Goal: Task Accomplishment & Management: Use online tool/utility

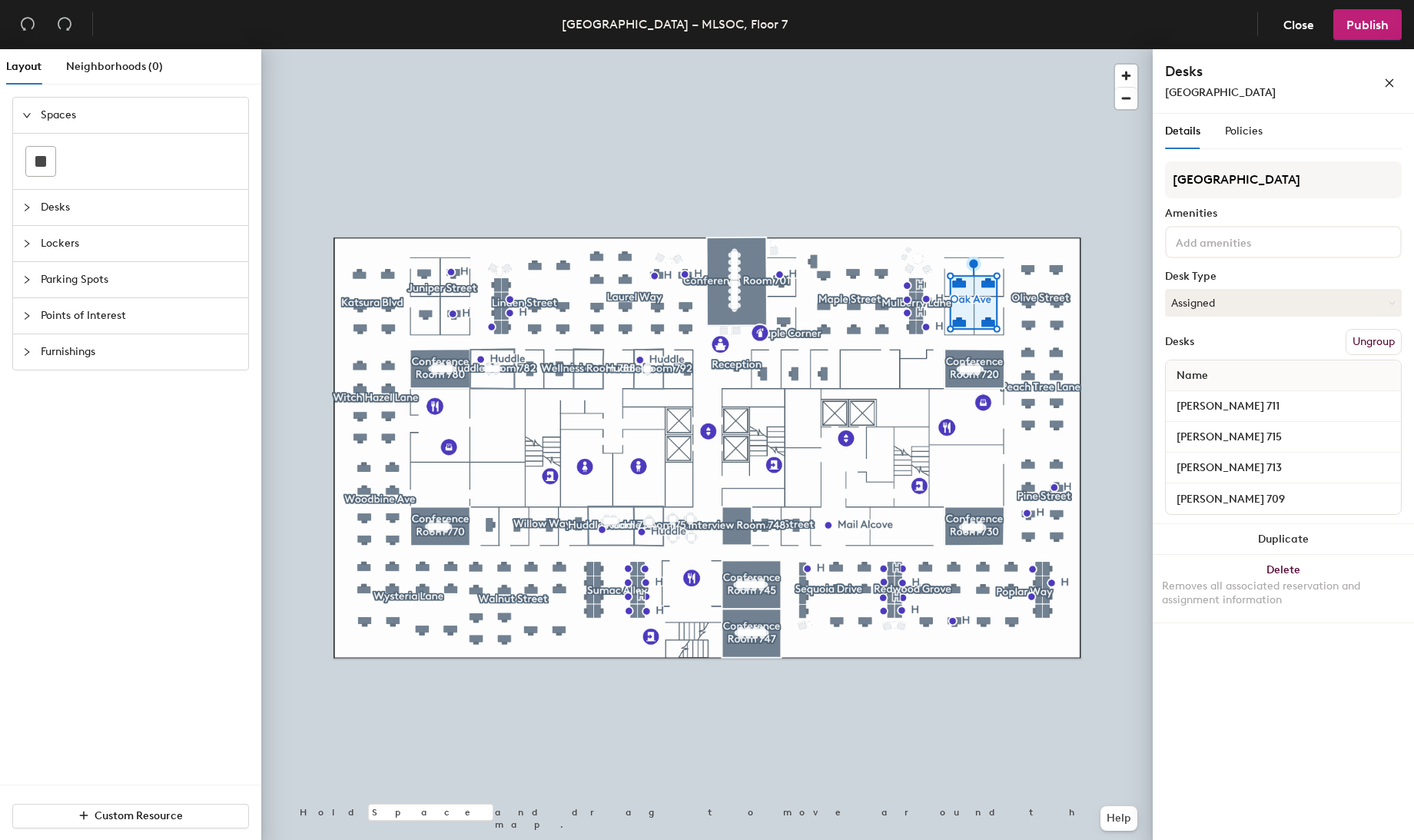
click at [932, 49] on div at bounding box center [707, 49] width 891 height 0
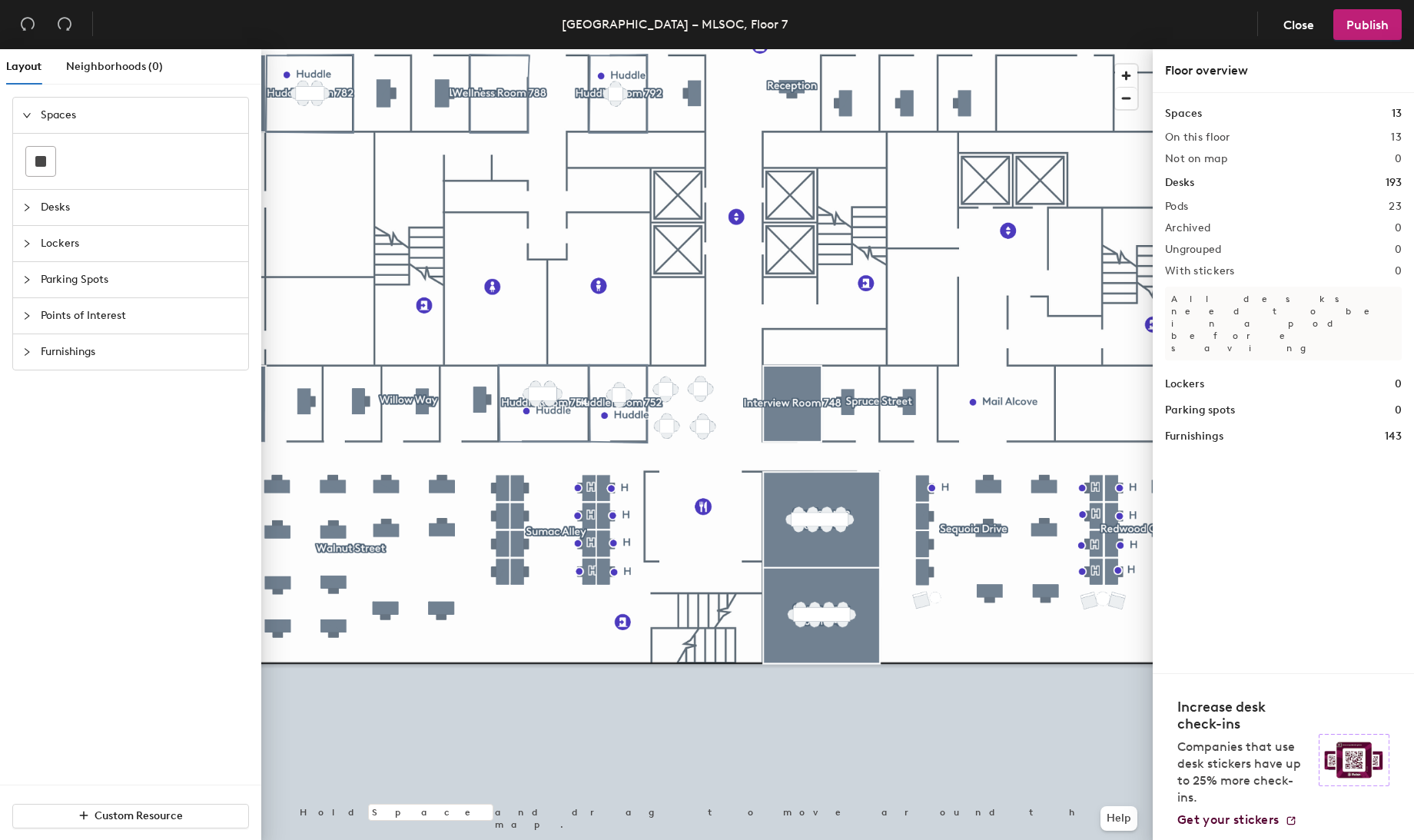
click at [910, 49] on div at bounding box center [707, 49] width 891 height 0
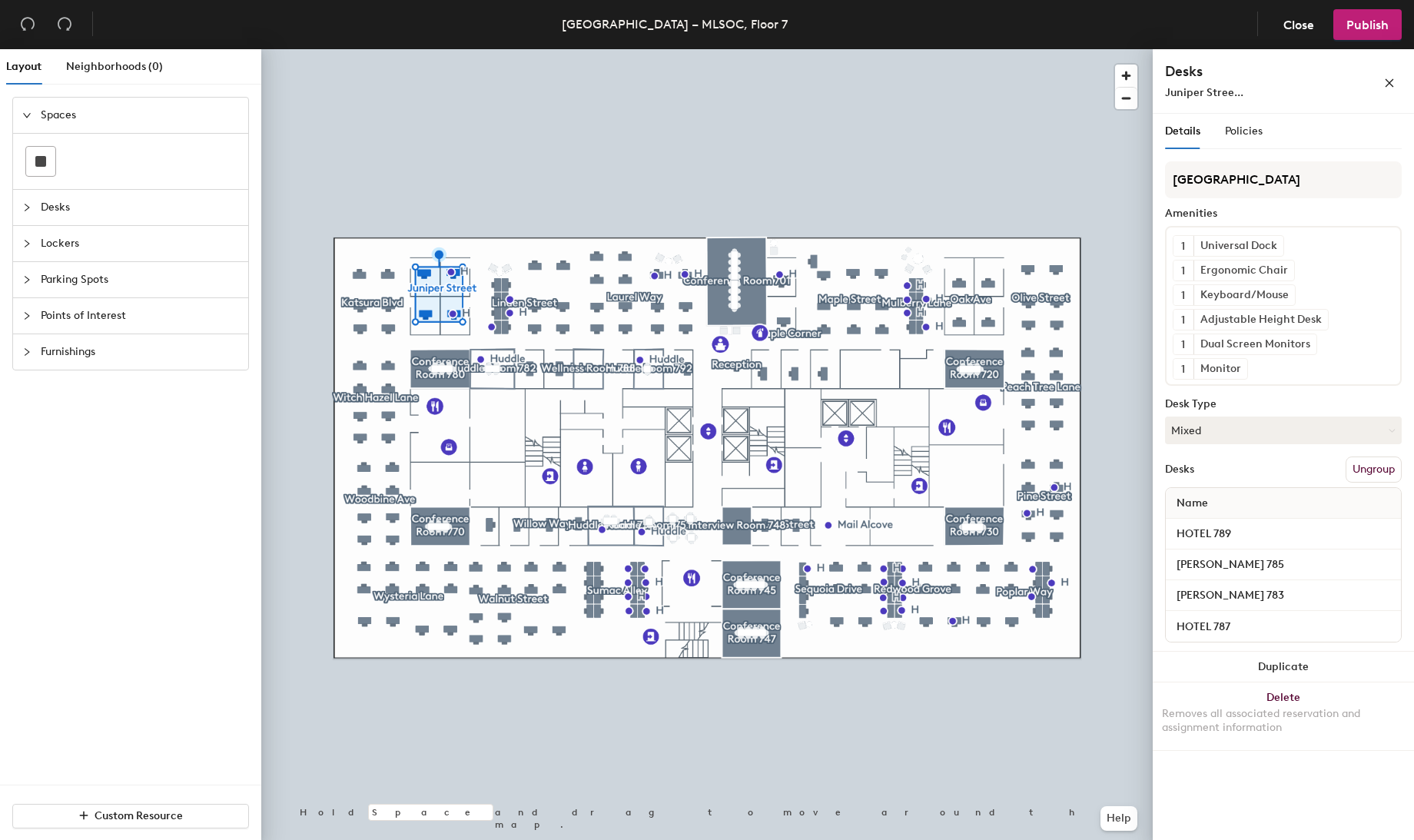
click at [914, 49] on div at bounding box center [707, 49] width 891 height 0
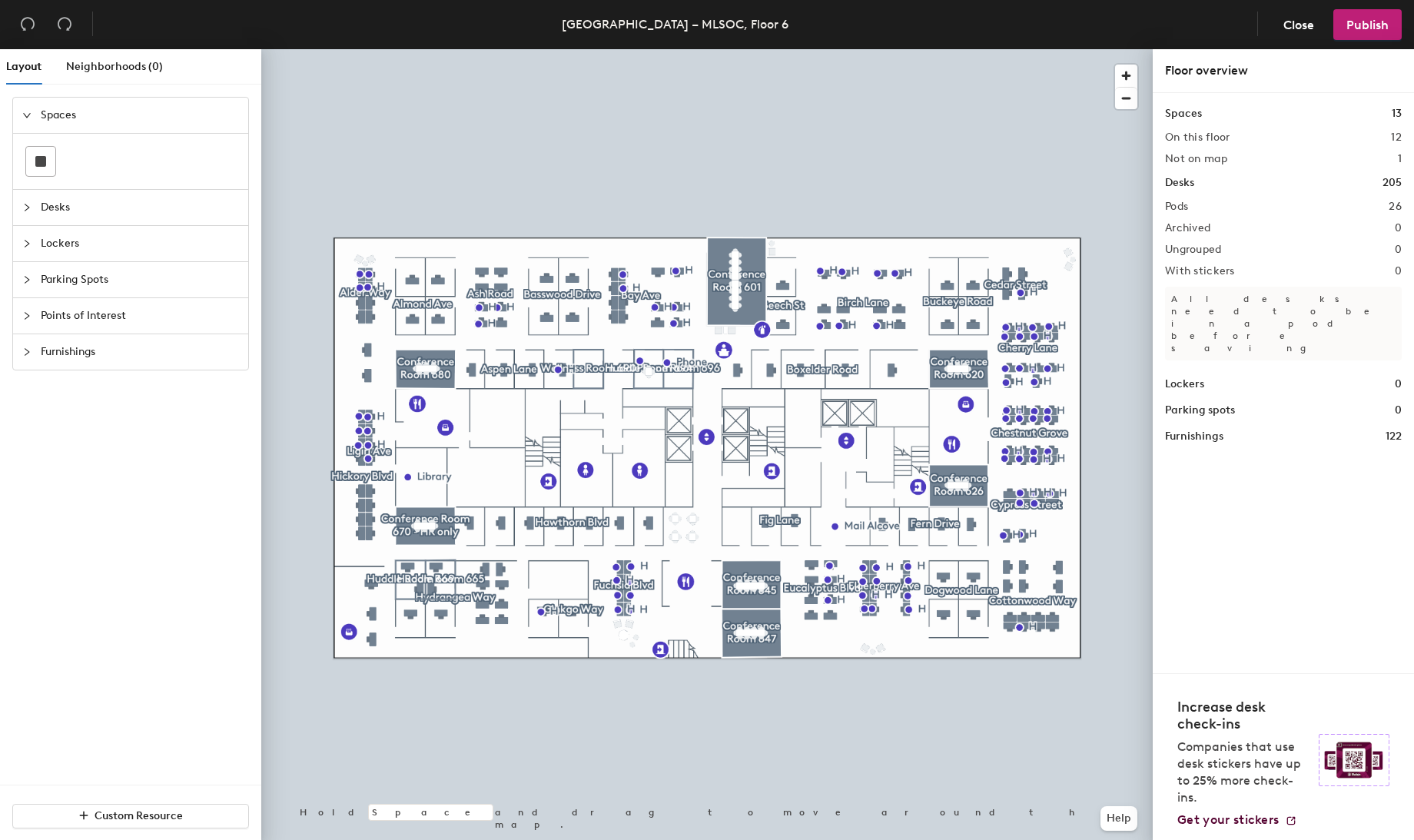
click at [432, 49] on div at bounding box center [707, 49] width 891 height 0
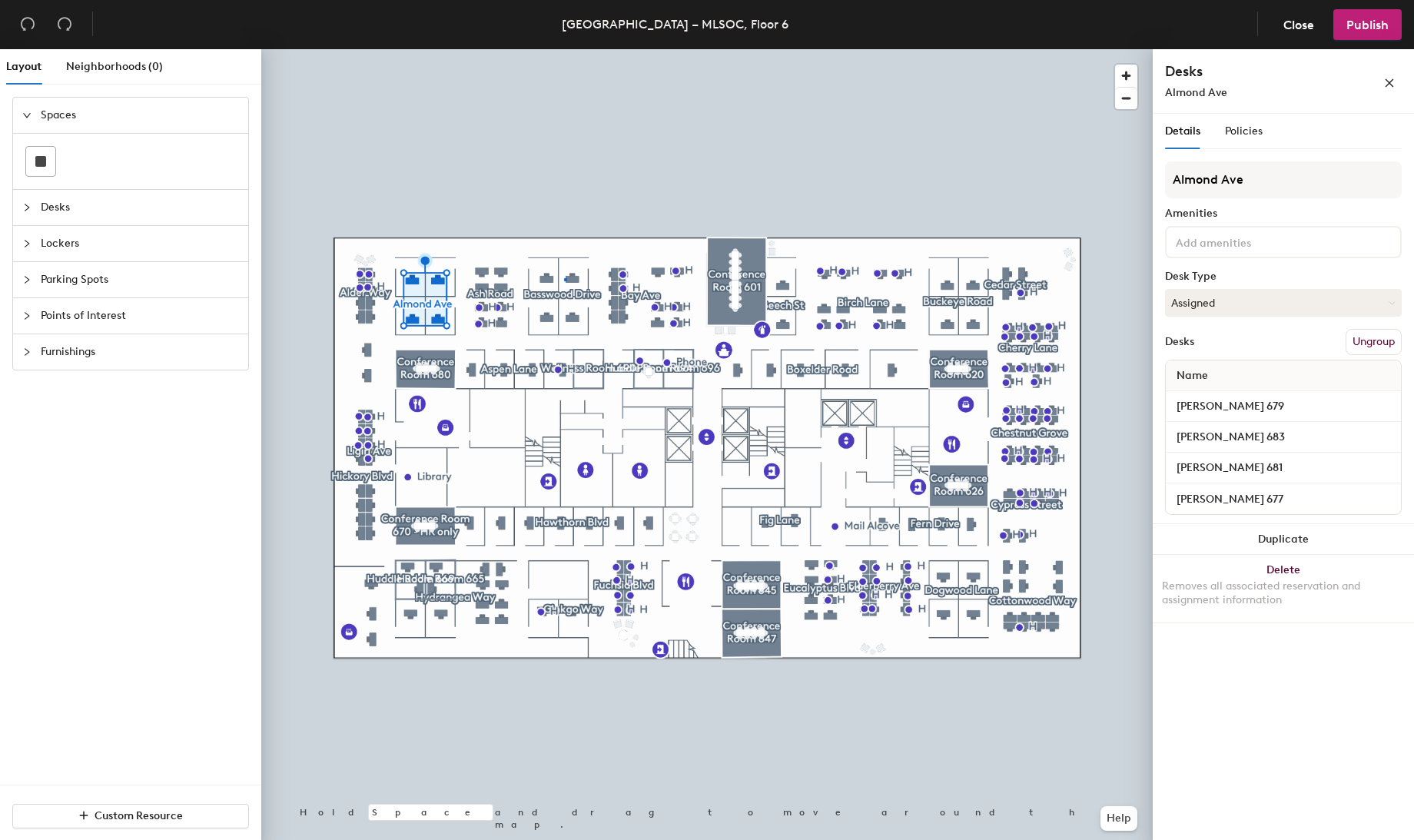
click at [565, 49] on div at bounding box center [707, 49] width 891 height 0
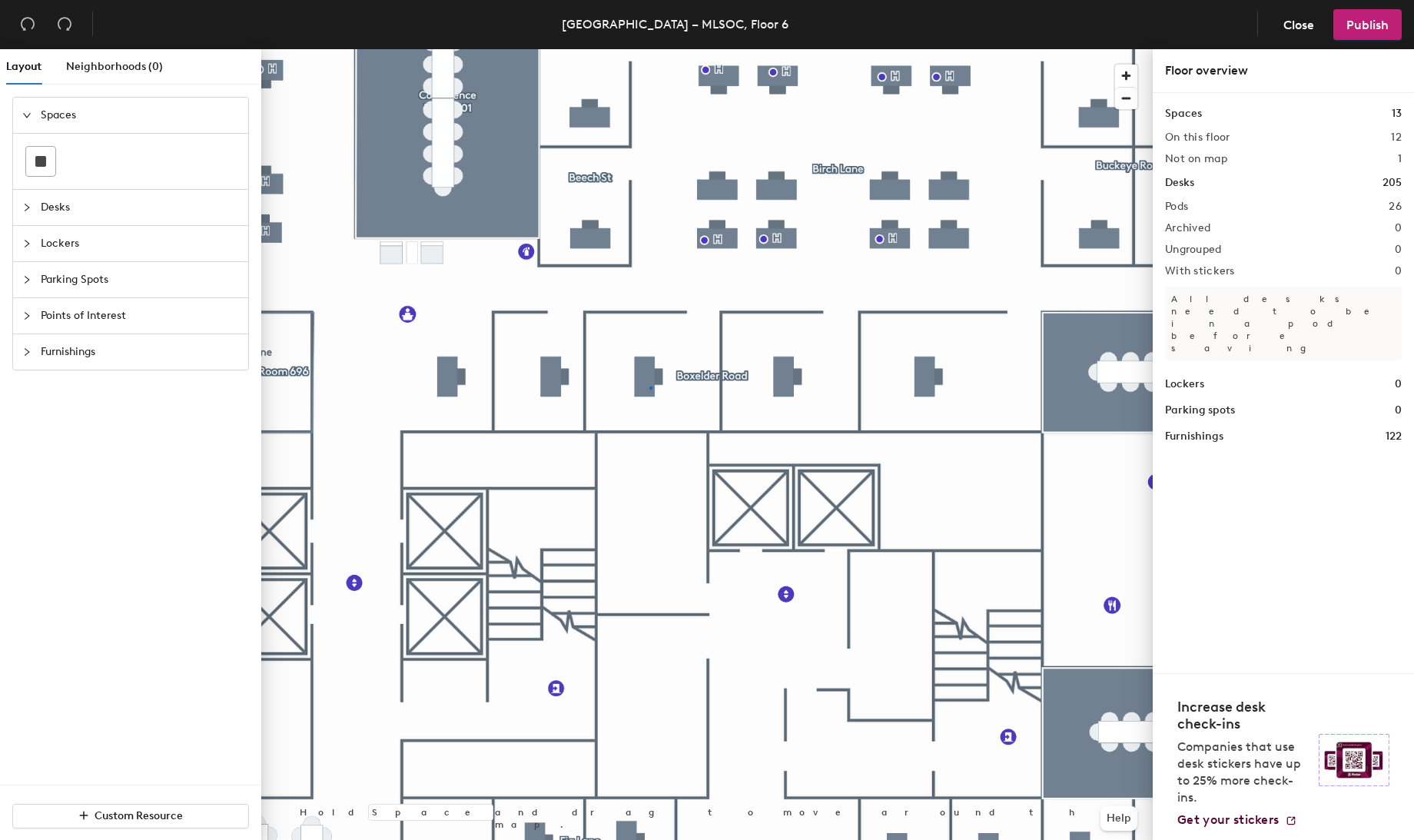
click at [651, 49] on div at bounding box center [707, 49] width 891 height 0
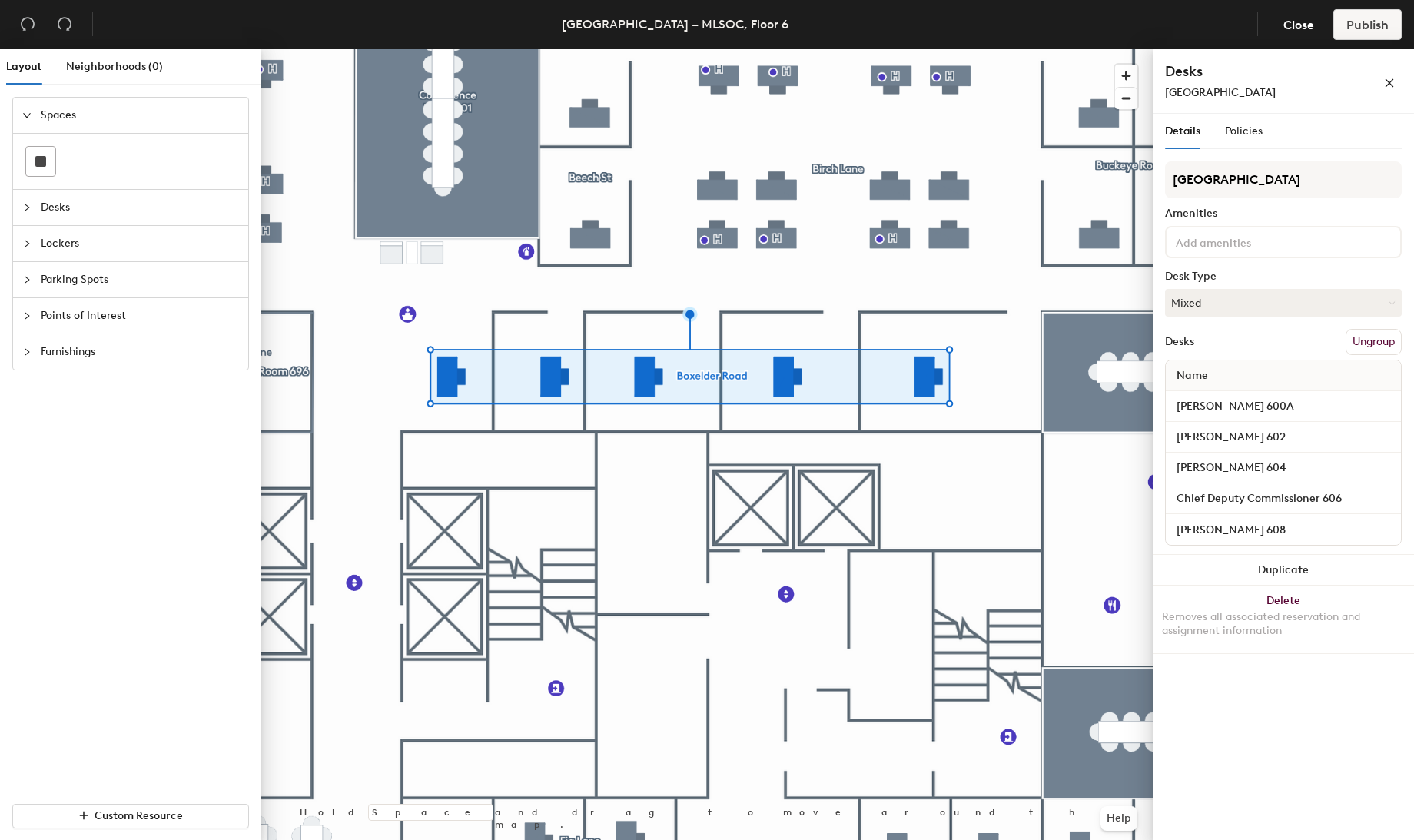
click at [1359, 338] on button "Ungroup" at bounding box center [1374, 341] width 56 height 26
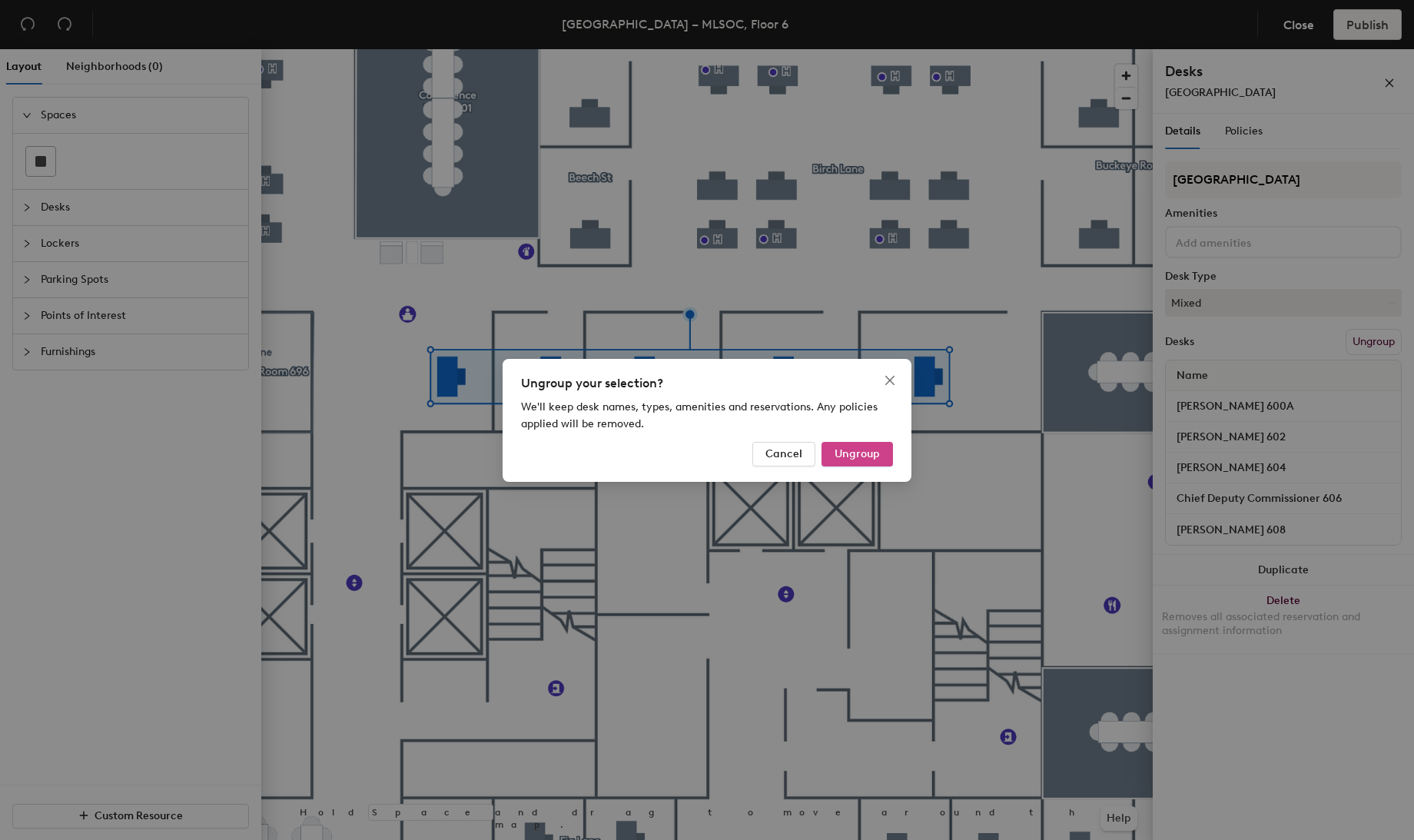
click at [854, 452] on span "Ungroup" at bounding box center [858, 454] width 46 height 13
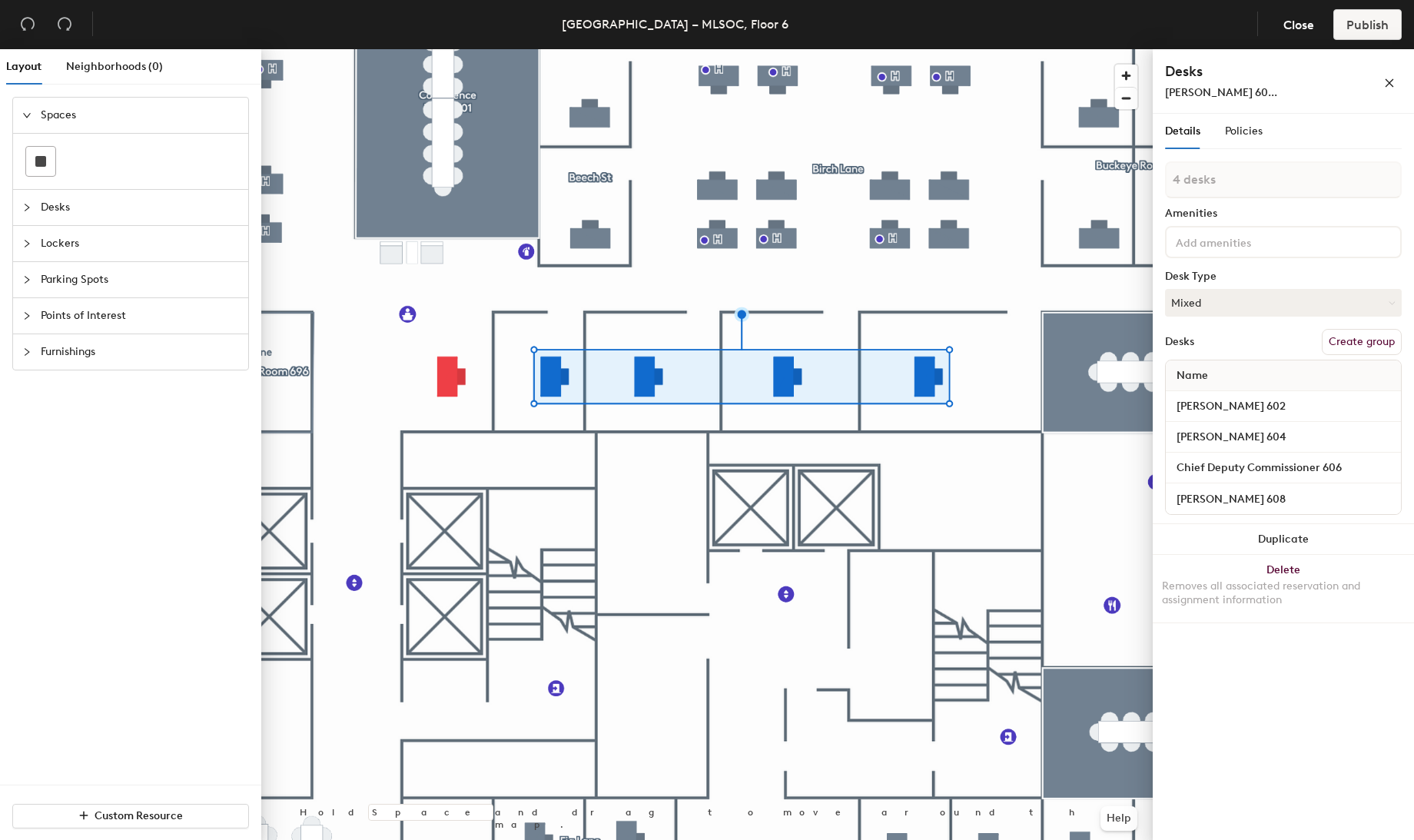
click at [1341, 334] on button "Create group" at bounding box center [1361, 341] width 80 height 26
drag, startPoint x: 1222, startPoint y: 179, endPoint x: 1156, endPoint y: 186, distance: 66.4
click at [1156, 186] on div "Details Policies Pod 26 Amenities Desk Type Mixed Desks Ungroup Name Sophia Smi…" at bounding box center [1284, 479] width 262 height 732
type input "Boxelder Road"
click at [1236, 127] on span "Policies" at bounding box center [1244, 131] width 38 height 13
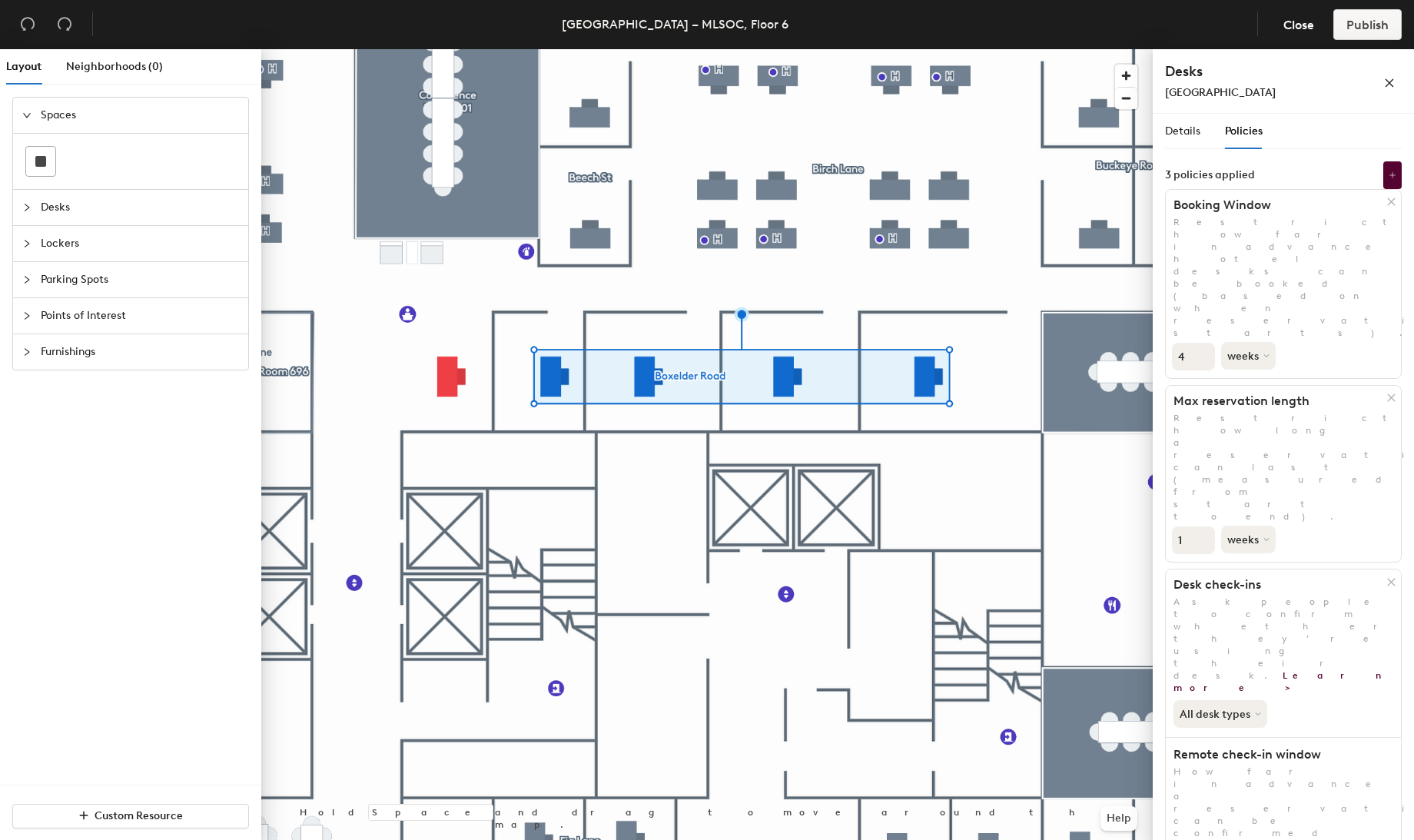
click at [445, 49] on div at bounding box center [707, 49] width 891 height 0
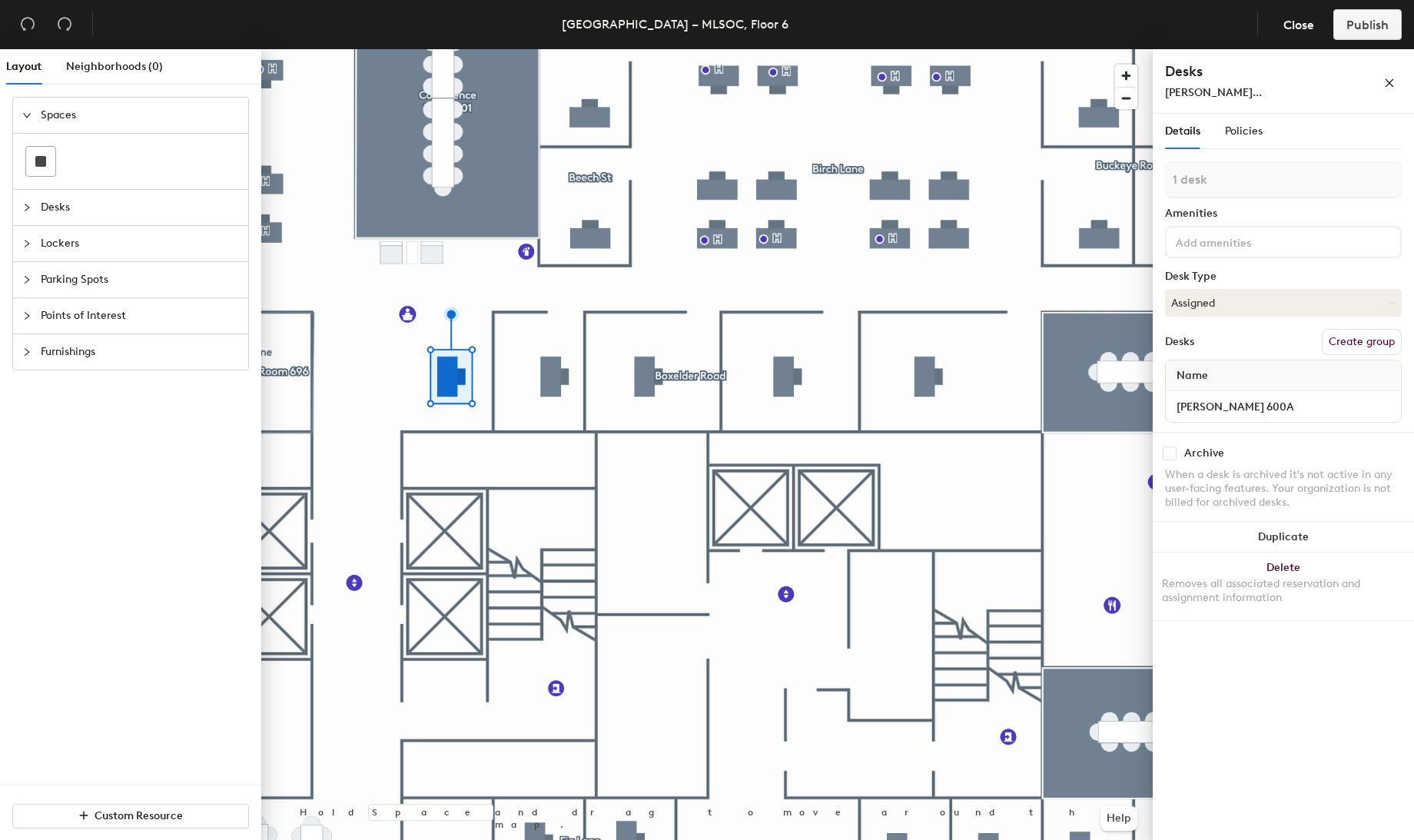
click at [1349, 339] on button "Create group" at bounding box center [1361, 341] width 80 height 26
drag, startPoint x: 1244, startPoint y: 188, endPoint x: 1159, endPoint y: 184, distance: 85.1
click at [1160, 184] on div "Details Policies Pod 27 Amenities Desk Type Assigned Desks Ungroup Name Robyn C…" at bounding box center [1284, 479] width 262 height 732
type input "Boxelder Lane"
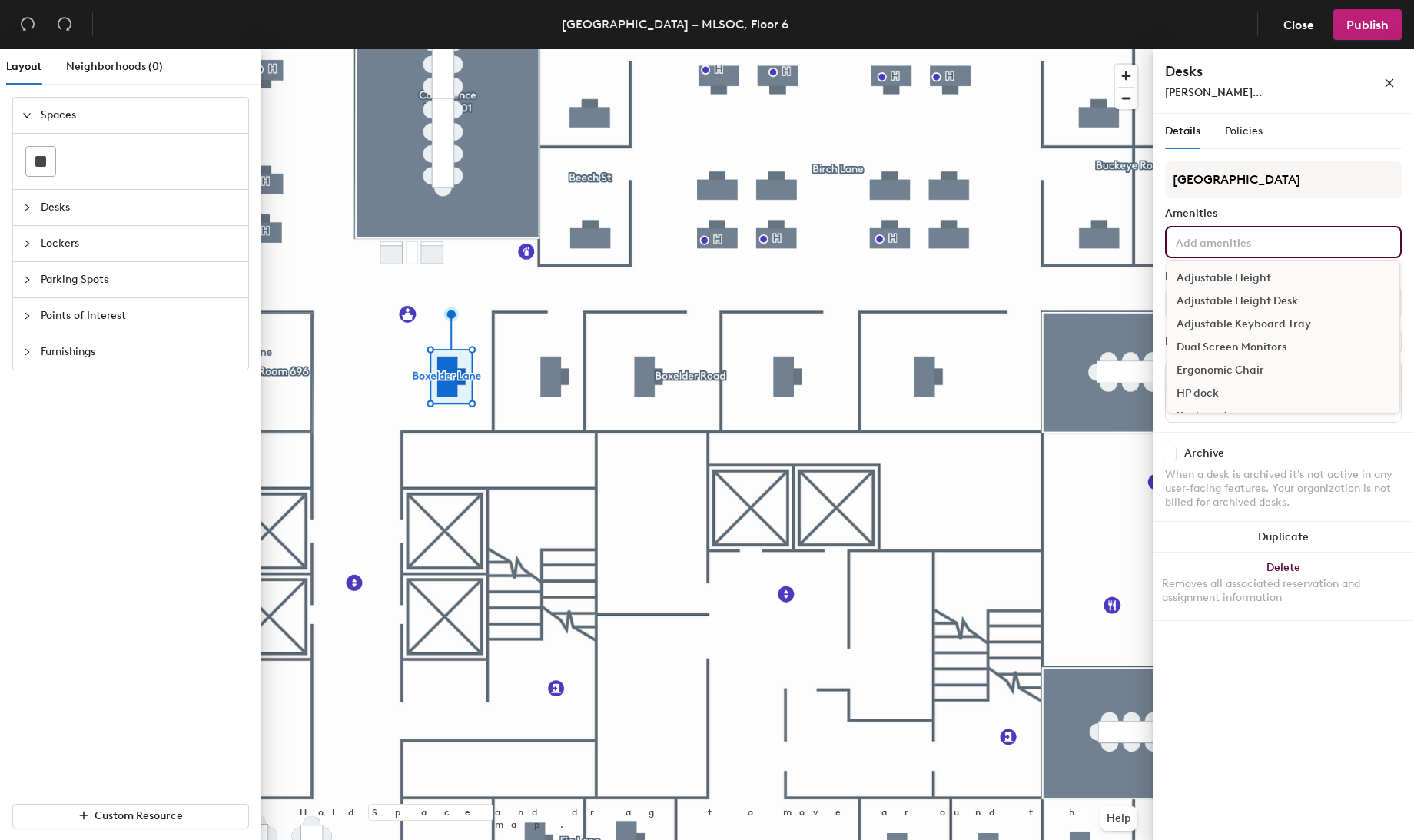
click at [1259, 674] on div "Details Policies Boxelder Lane Amenities Adjustable Height Adjustable Height De…" at bounding box center [1284, 479] width 262 height 732
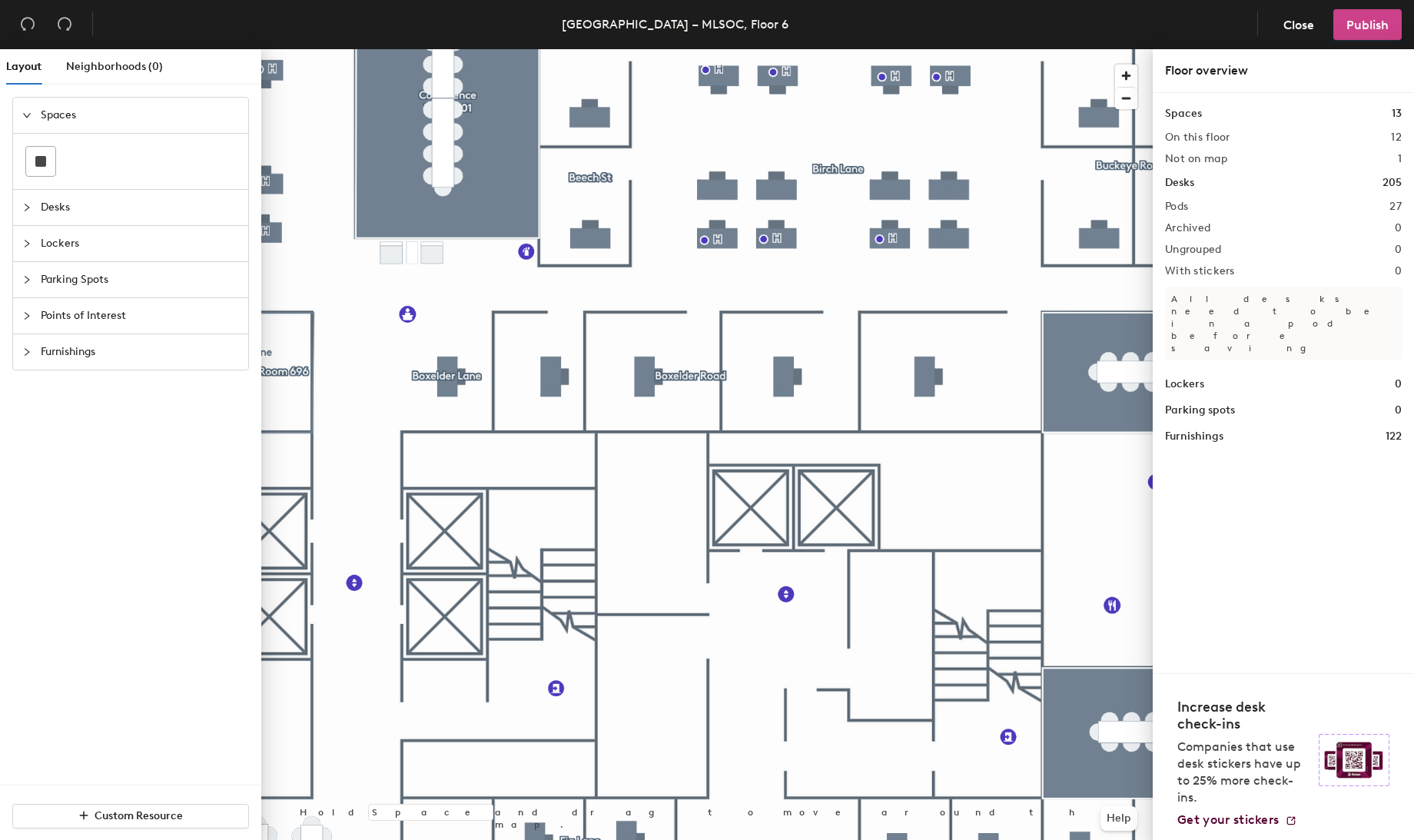
click at [1360, 28] on span "Publish" at bounding box center [1368, 24] width 43 height 15
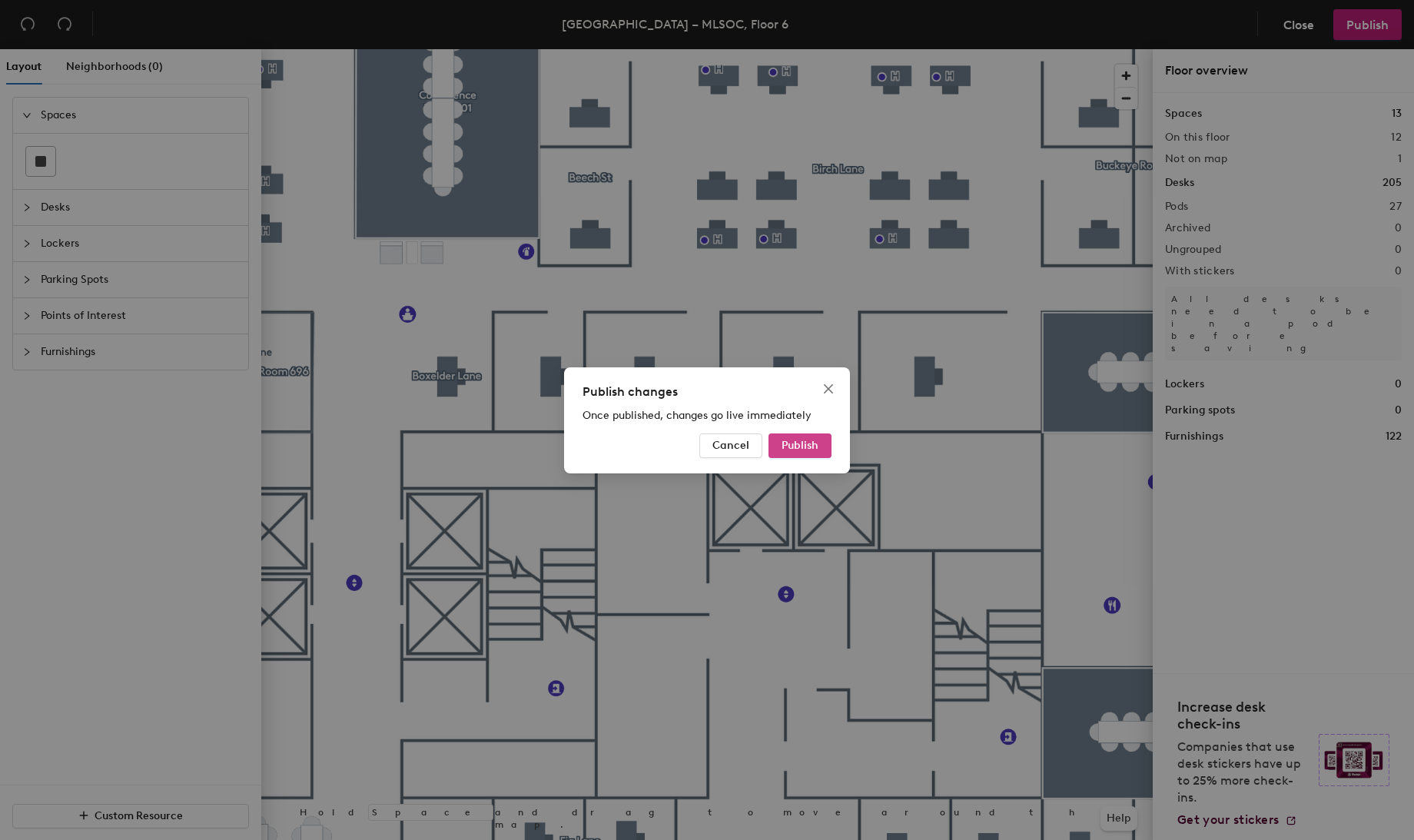
click at [788, 434] on button "Publish" at bounding box center [800, 445] width 63 height 24
